Goal: Navigation & Orientation: Go to known website

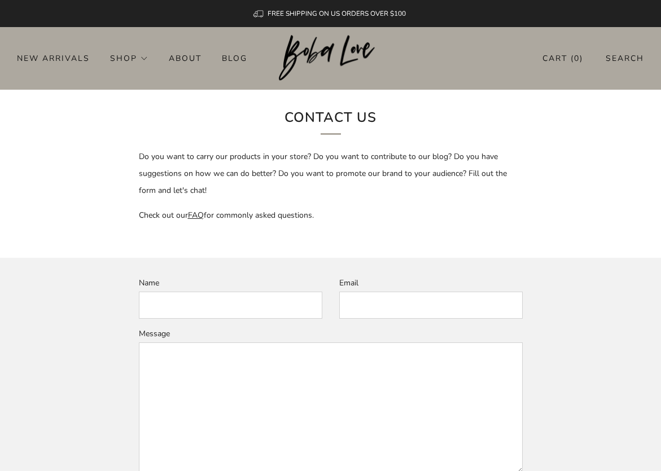
click at [330, 64] on img at bounding box center [330, 58] width 103 height 46
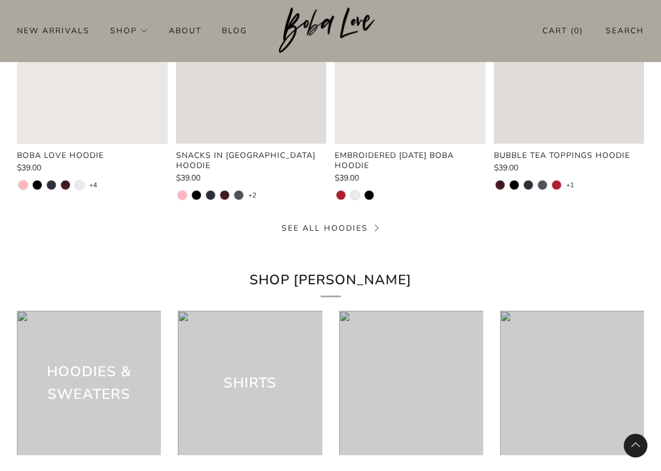
scroll to position [2740, 0]
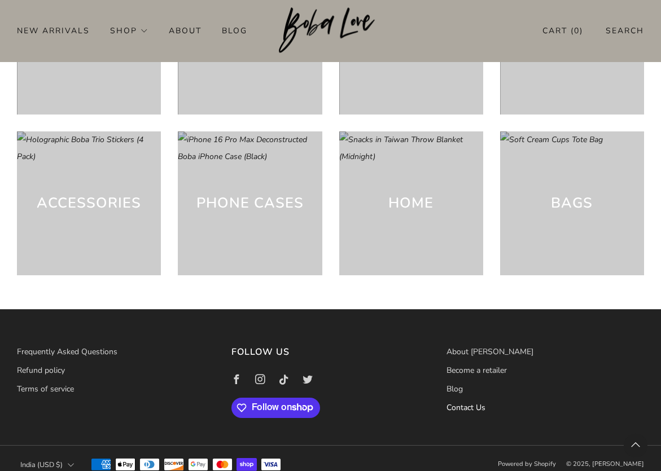
click at [464, 402] on link "Contact Us" at bounding box center [465, 407] width 39 height 11
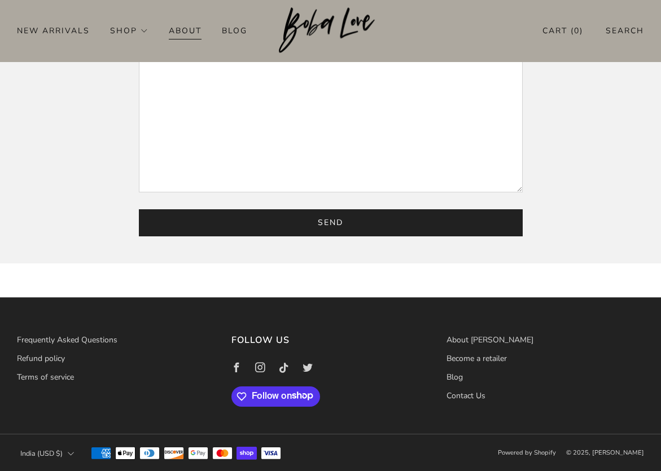
scroll to position [279, 0]
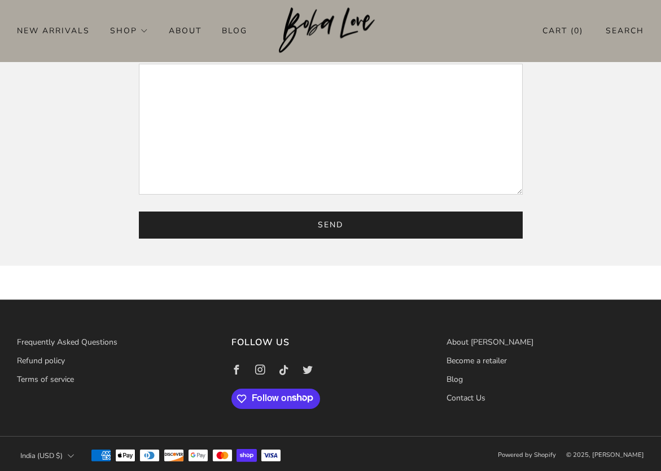
click at [310, 27] on img at bounding box center [330, 30] width 103 height 46
